Goal: Information Seeking & Learning: Learn about a topic

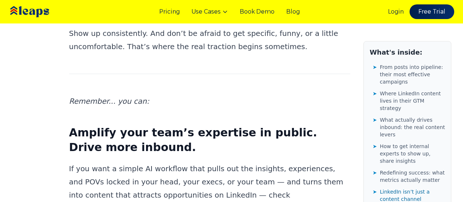
scroll to position [4030, 0]
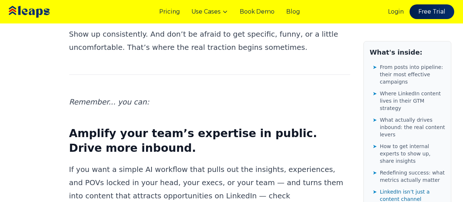
click at [29, 14] on img at bounding box center [39, 12] width 65 height 22
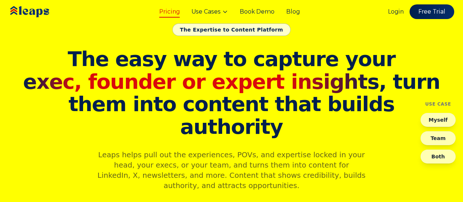
click at [169, 11] on link "Pricing" at bounding box center [169, 11] width 20 height 9
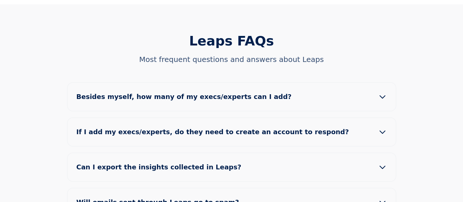
scroll to position [695, 0]
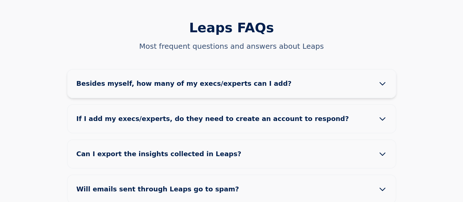
click at [148, 78] on span "Besides myself, how many of my execs/experts can I add?" at bounding box center [189, 83] width 227 height 10
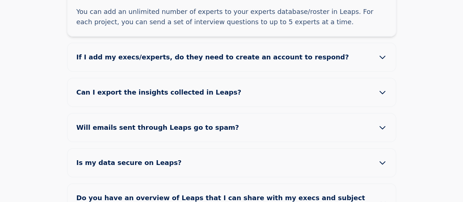
scroll to position [805, 0]
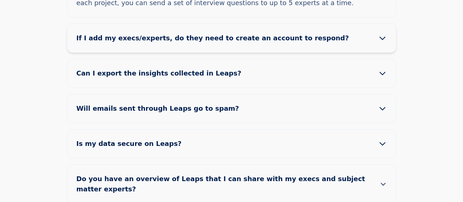
click at [166, 24] on button "If I add my execs/experts, do they need to create an account to respond?" at bounding box center [232, 38] width 328 height 28
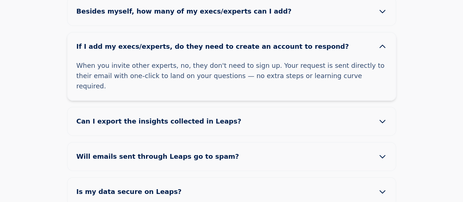
scroll to position [776, 0]
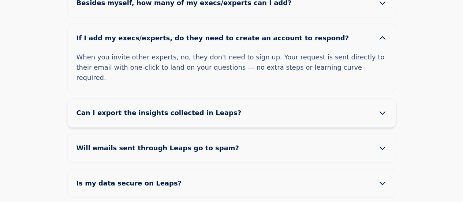
click at [177, 108] on span "Can I export the insights collected in Leaps?" at bounding box center [164, 113] width 177 height 10
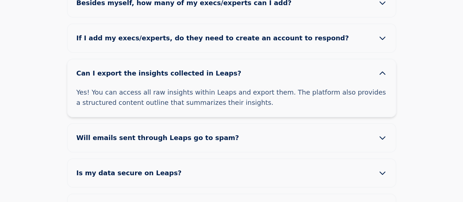
scroll to position [812, 0]
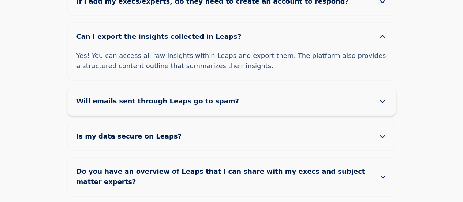
click at [176, 96] on span "Will emails sent through Leaps go to spam?" at bounding box center [163, 101] width 174 height 10
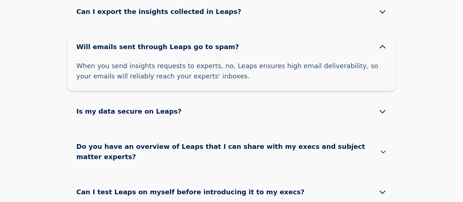
scroll to position [849, 0]
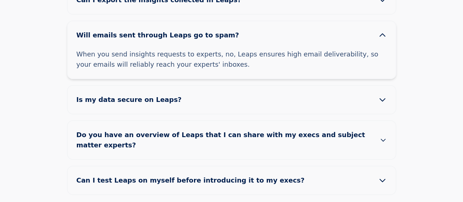
click at [176, 86] on button "Is my data secure on Leaps?" at bounding box center [232, 100] width 328 height 28
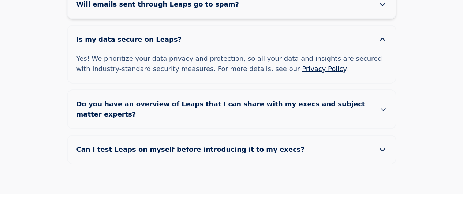
scroll to position [885, 0]
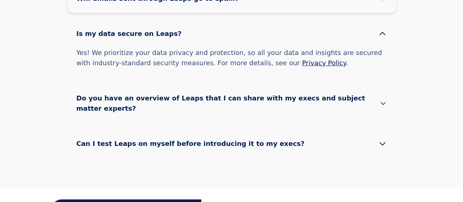
click at [176, 93] on span "Do you have an overview of Leaps that I can share with my execs and subject mat…" at bounding box center [227, 103] width 303 height 20
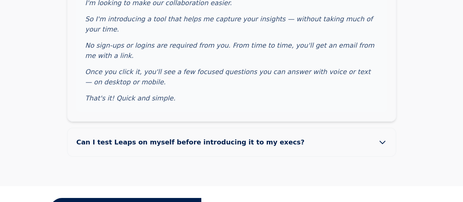
scroll to position [1068, 0]
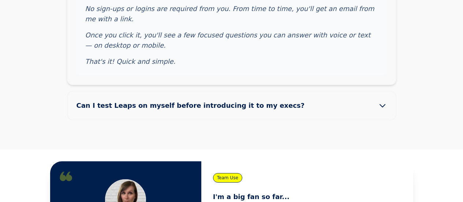
click at [185, 100] on span "Can I test Leaps on myself before introducing it to my execs?" at bounding box center [196, 105] width 240 height 10
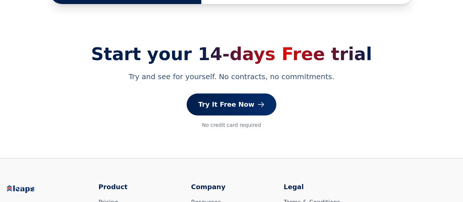
scroll to position [1266, 0]
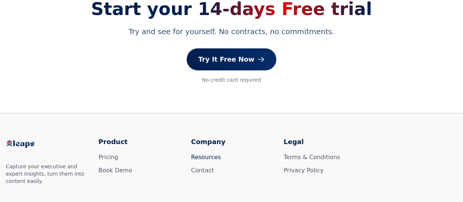
click at [206, 153] on link "Resources" at bounding box center [206, 156] width 30 height 7
